Goal: Check status

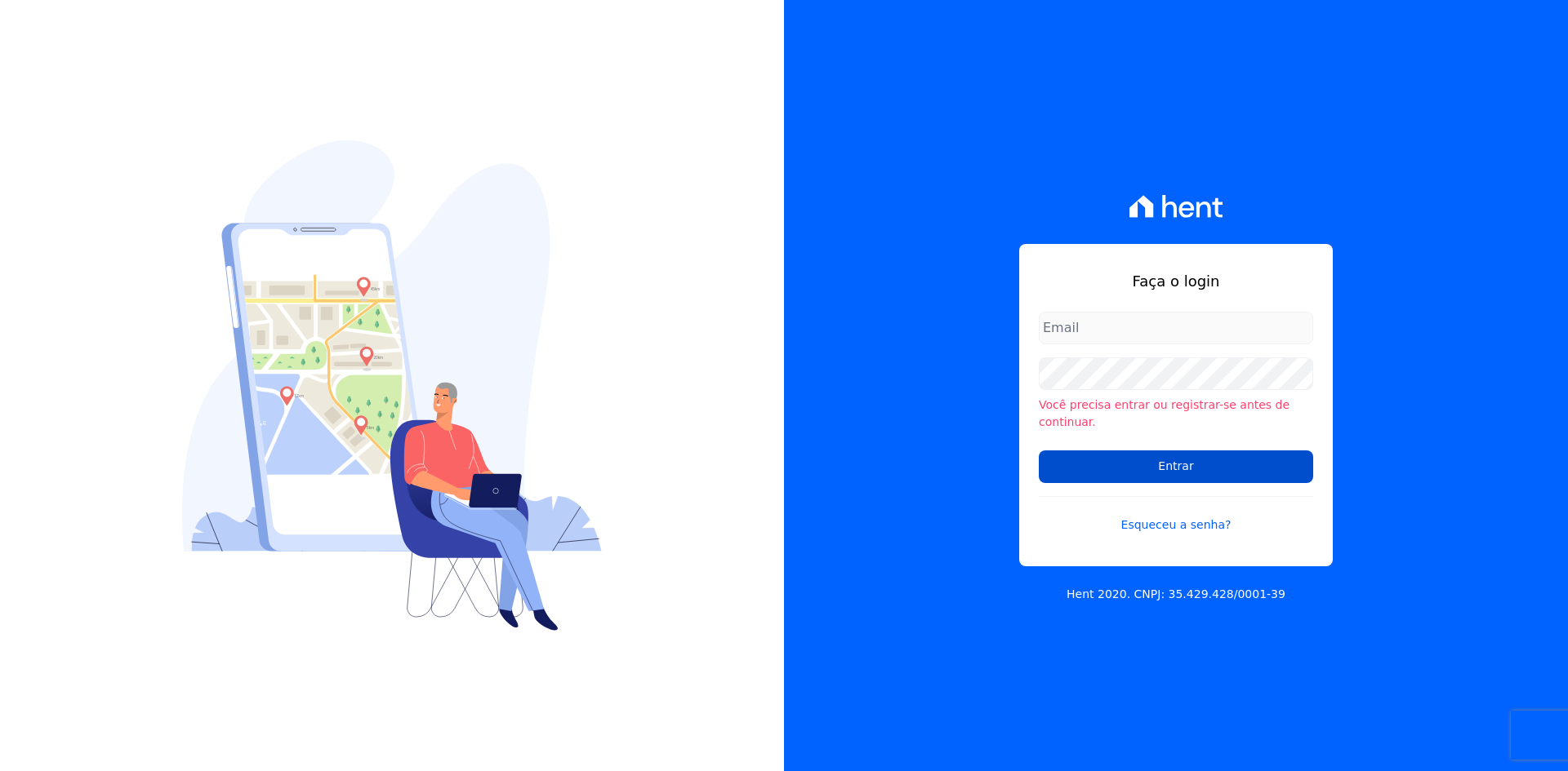
type input "tecnologia@markaprime.com.br"
click at [1190, 462] on input "Entrar" at bounding box center [1176, 467] width 274 height 32
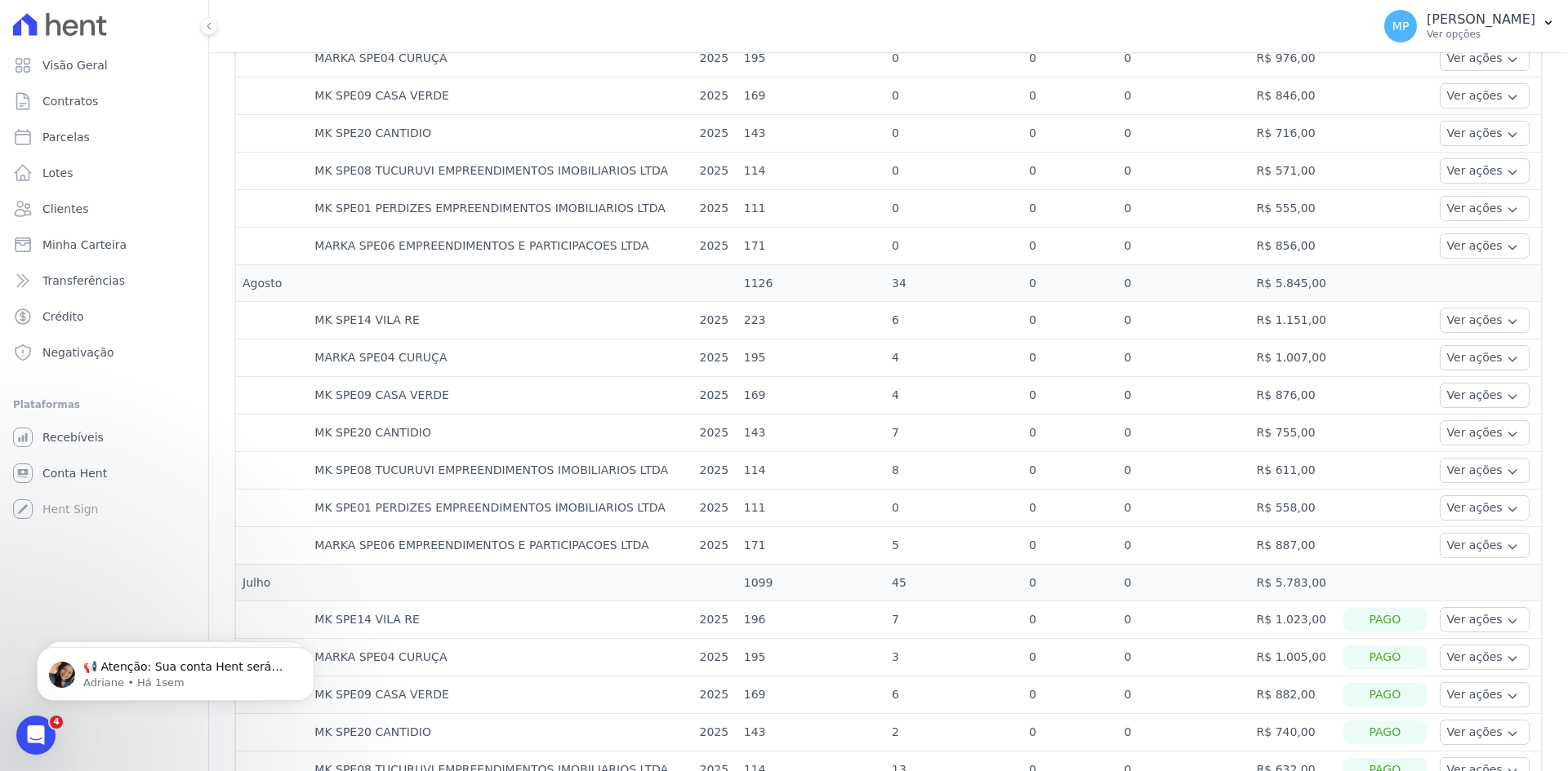
scroll to position [653, 0]
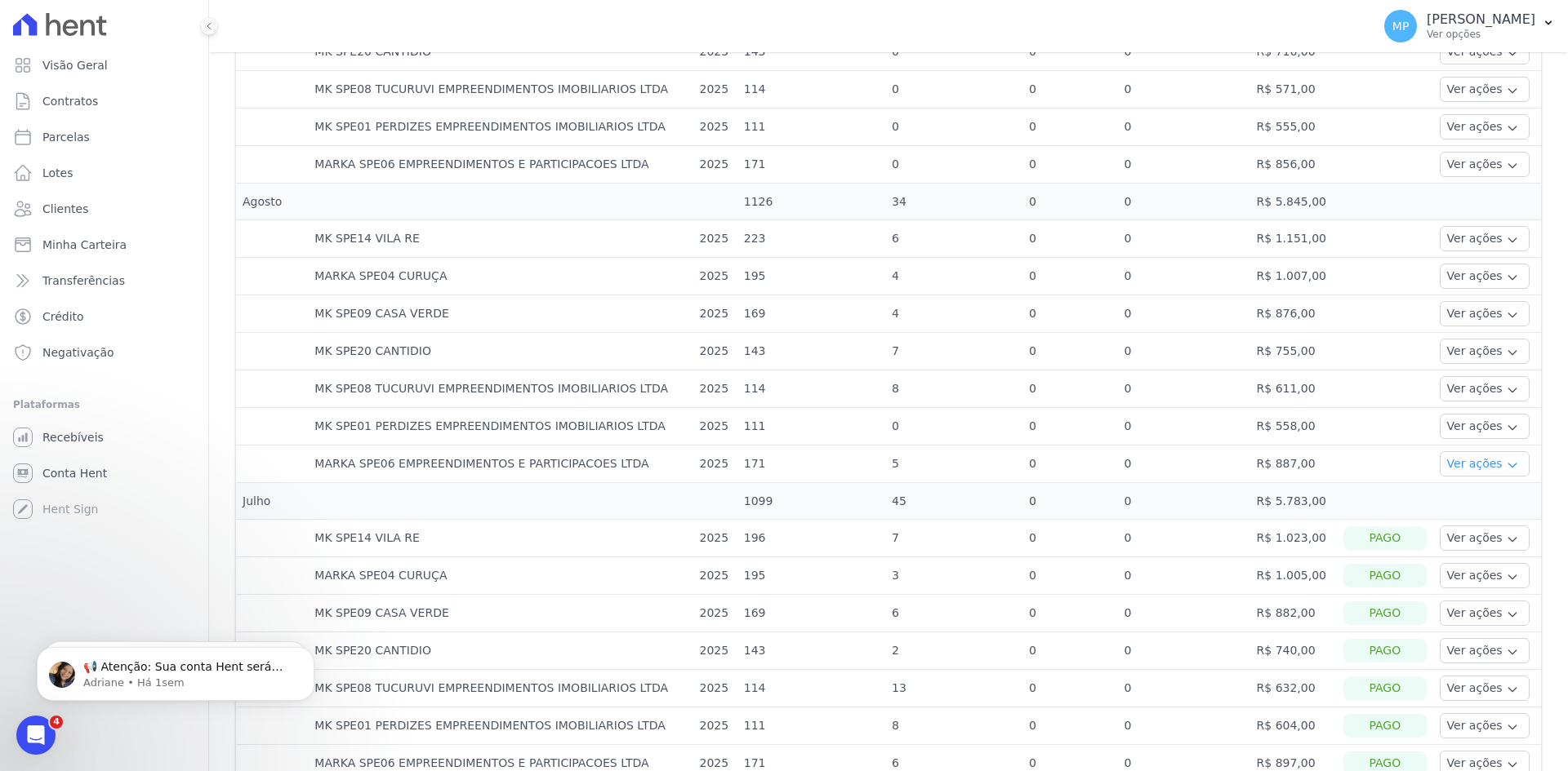
click at [1446, 459] on button "Ver ações" at bounding box center [1485, 465] width 90 height 25
click at [1449, 462] on button "Ver ações" at bounding box center [1485, 465] width 90 height 25
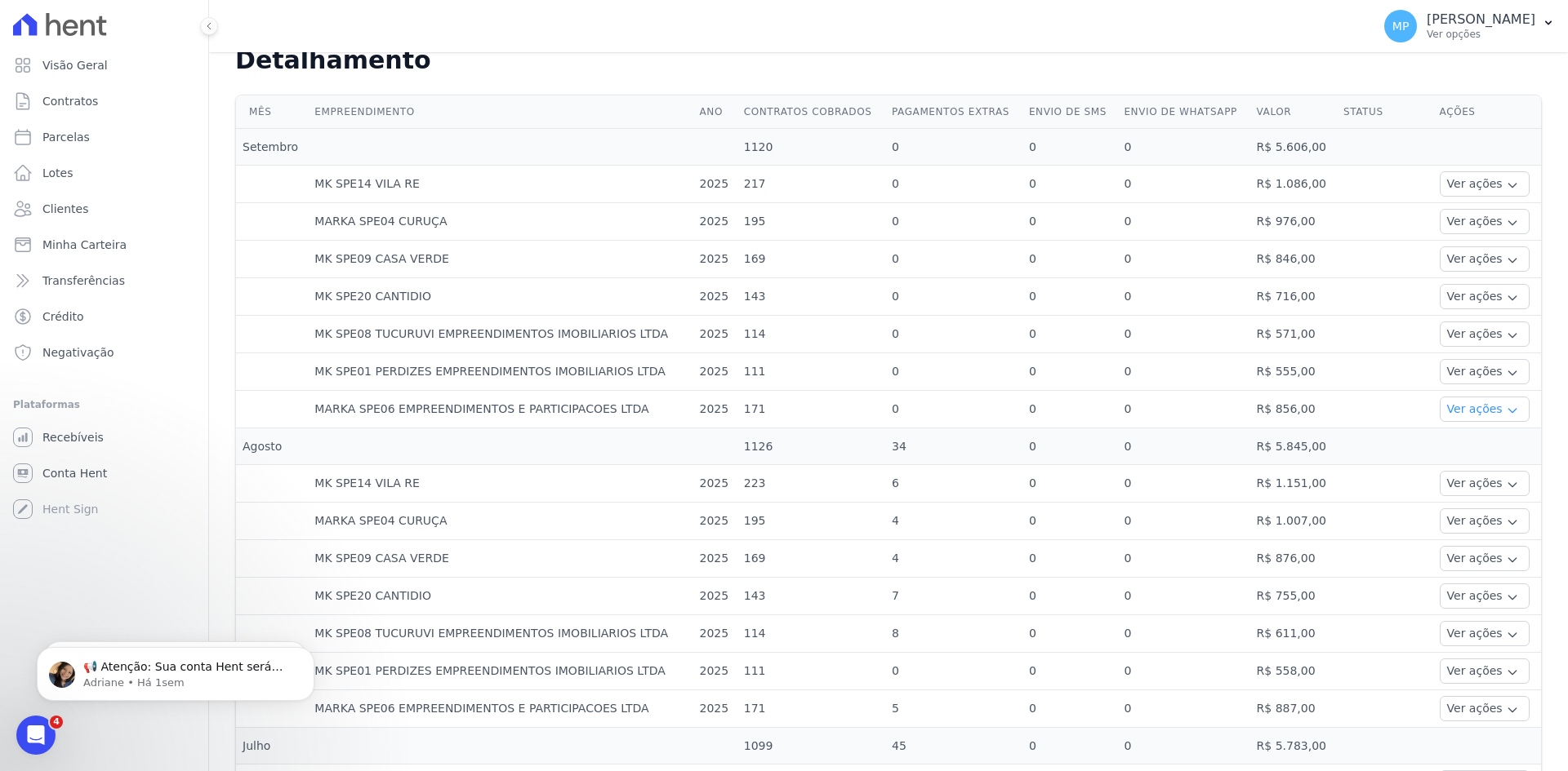
click at [1468, 409] on button "Ver ações" at bounding box center [1485, 410] width 90 height 25
click at [1469, 409] on button "Ver ações" at bounding box center [1485, 410] width 90 height 25
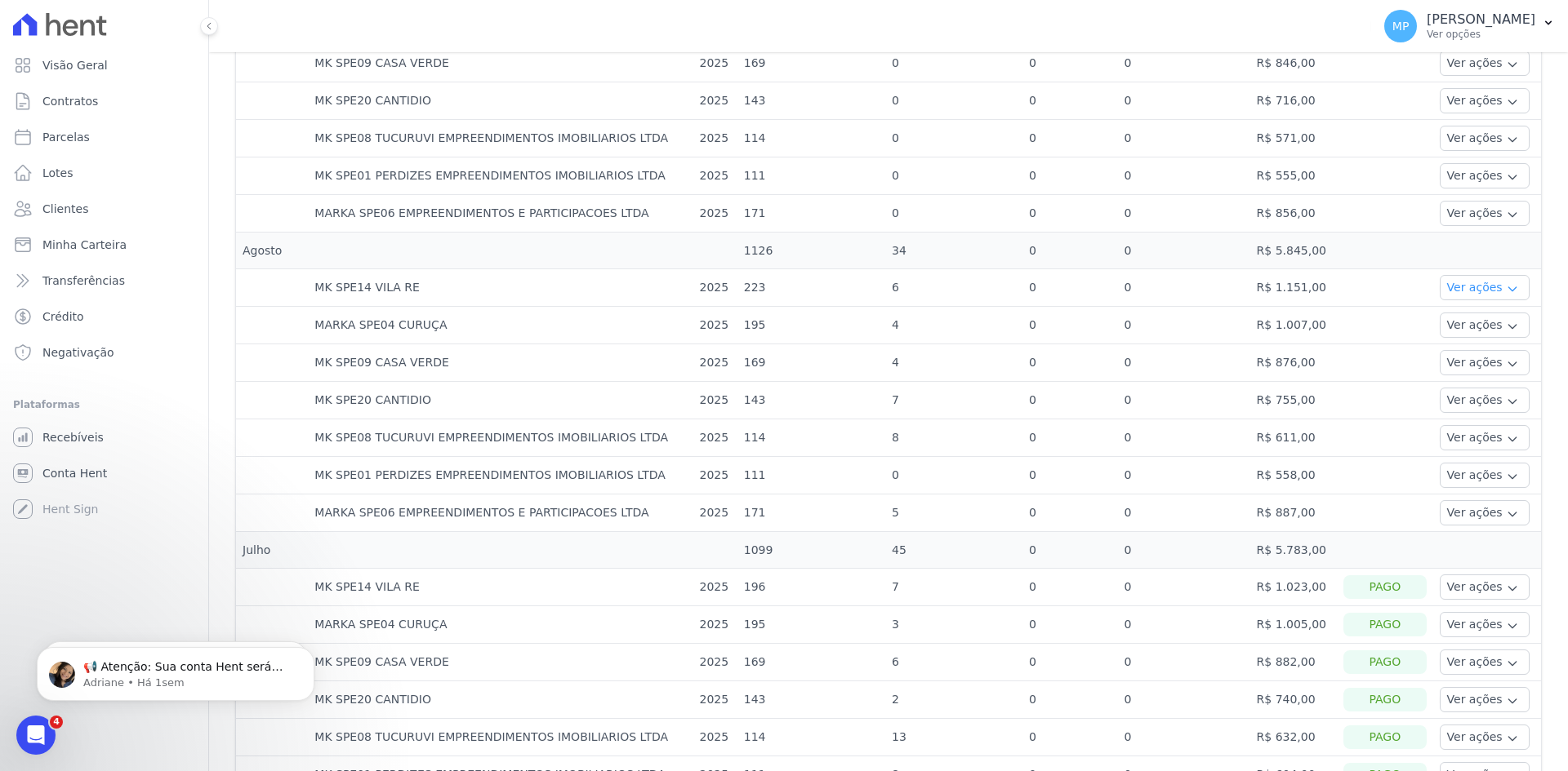
scroll to position [653, 0]
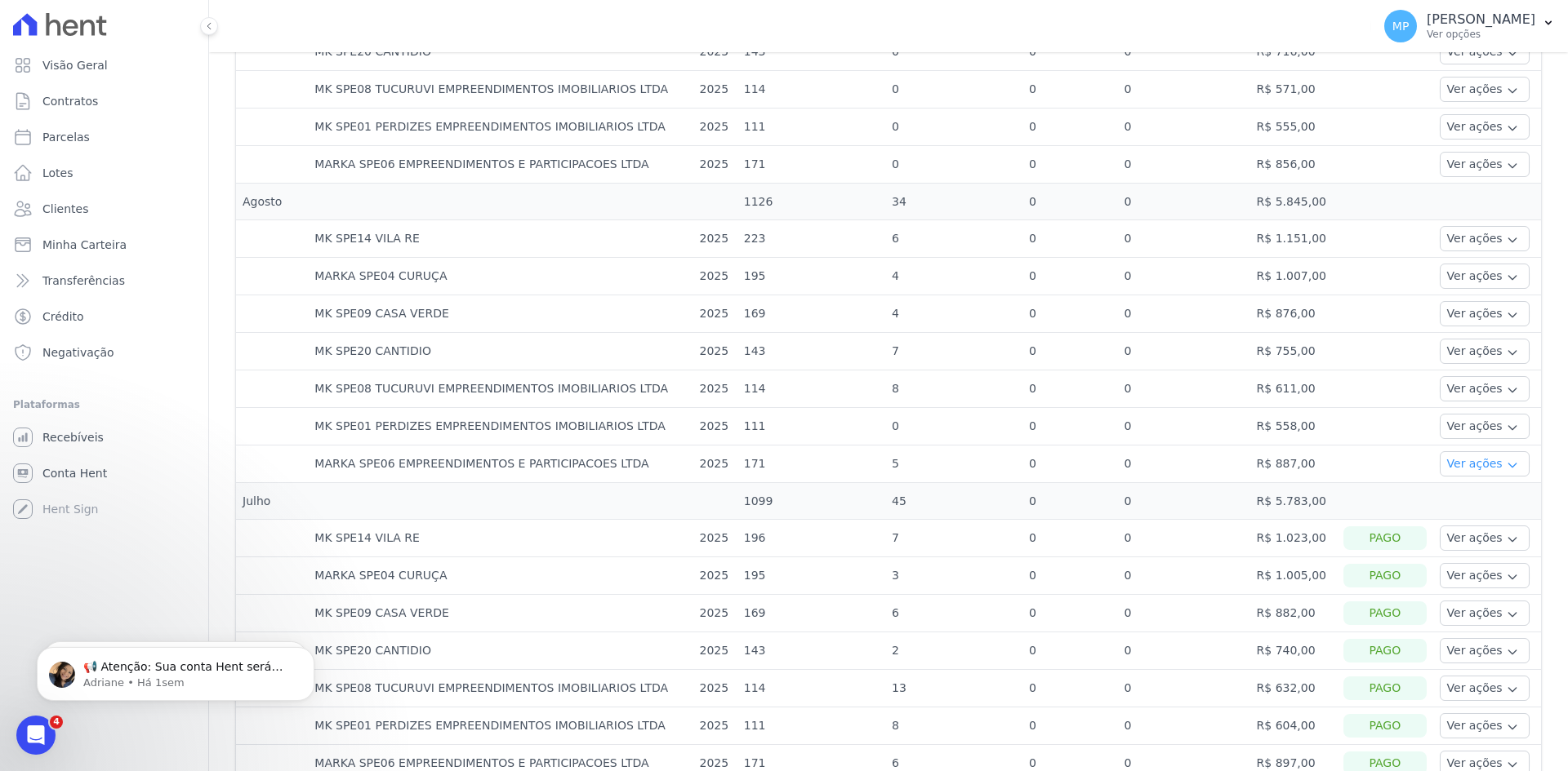
click at [1468, 464] on button "Ver ações" at bounding box center [1485, 465] width 90 height 25
click at [1482, 502] on td at bounding box center [1487, 502] width 107 height 37
click at [1480, 491] on td at bounding box center [1487, 502] width 107 height 37
click at [1471, 471] on button "Ver ações" at bounding box center [1485, 465] width 90 height 25
click at [1474, 489] on link "Ver detalhes" at bounding box center [1482, 489] width 72 height 18
